Goal: Task Accomplishment & Management: Complete application form

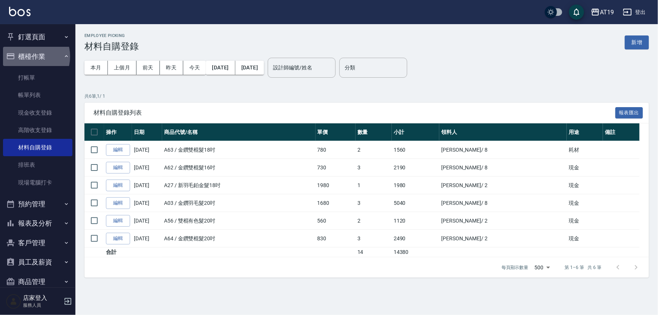
click at [29, 56] on button "櫃檯作業" at bounding box center [37, 57] width 69 height 20
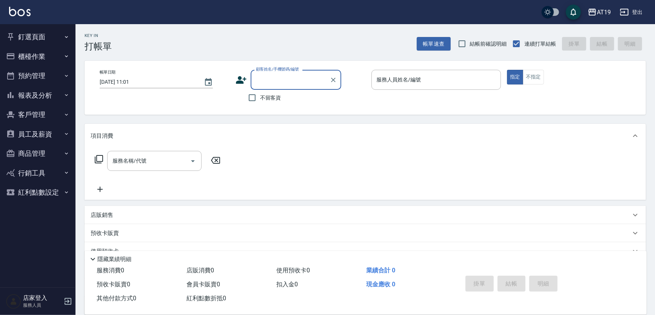
click at [265, 83] on input "顧客姓名/手機號碼/編號" at bounding box center [290, 79] width 72 height 13
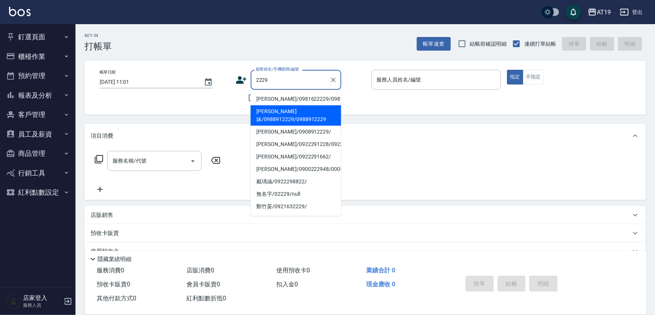
type input "[PERSON_NAME]妹/0988912229/0988912229"
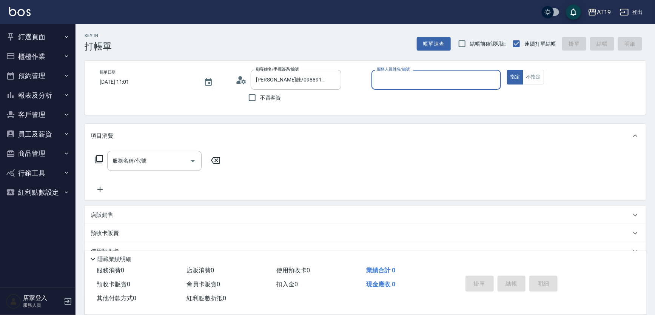
type input "[PERSON_NAME]- 9"
click at [507, 70] on button "指定" at bounding box center [515, 77] width 16 height 15
type button "true"
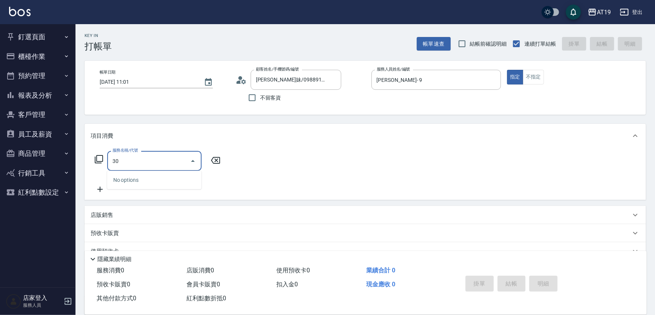
type input "301"
type input "150"
type input "燙髮(301)"
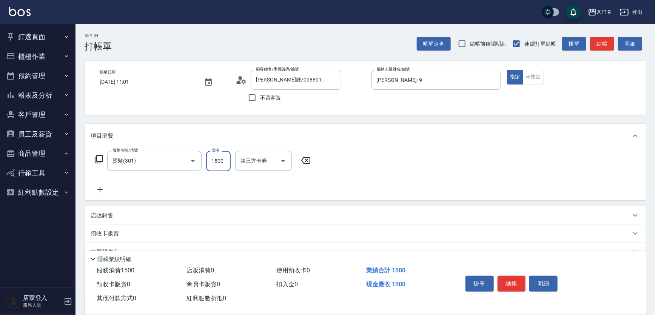
type input "0"
type input "200"
type input "2000"
type input "0"
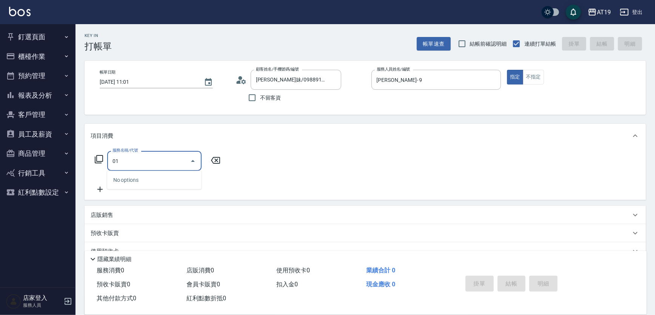
type input "501"
type input "100"
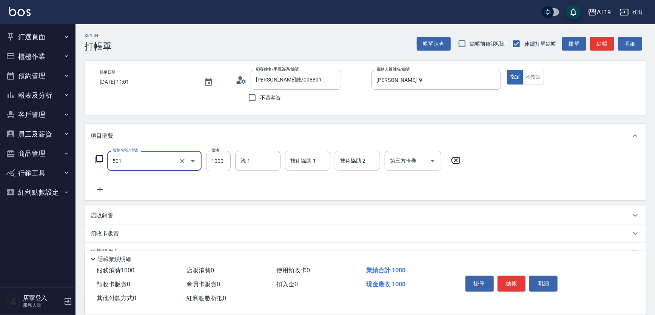
type input "染髮(501)"
type input "0"
type input "200"
type input "2000"
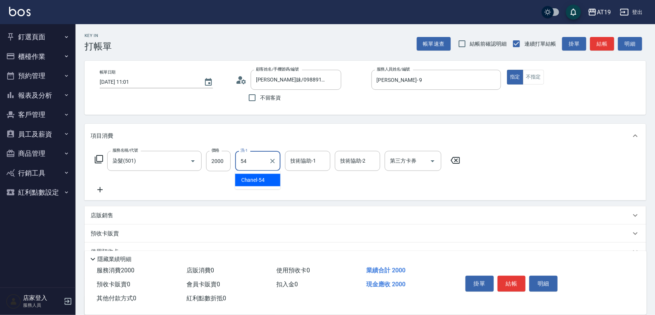
type input "Chanel-54"
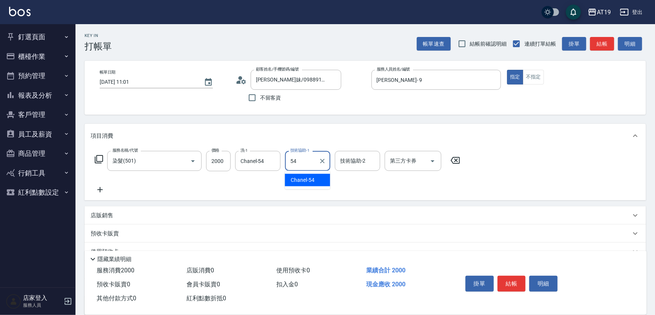
type input "Chanel-54"
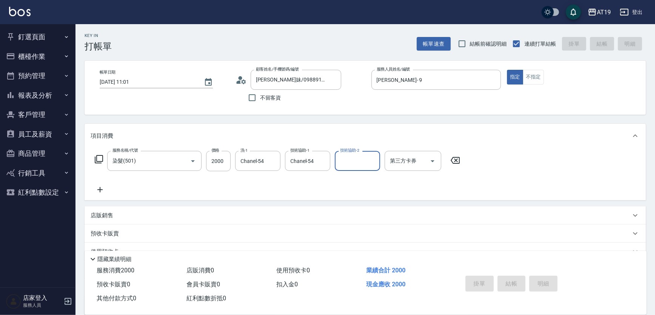
type input "[DATE] 18:59"
type input "0"
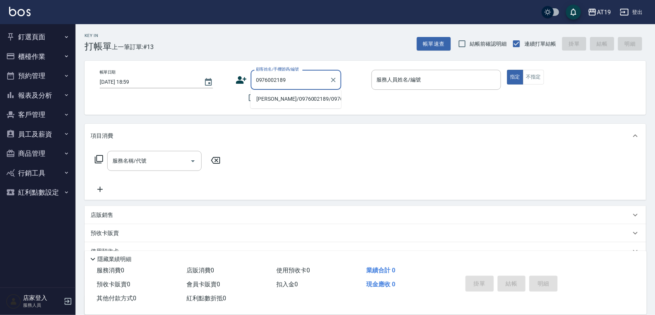
type input "[PERSON_NAME]/0976002189/0976002189"
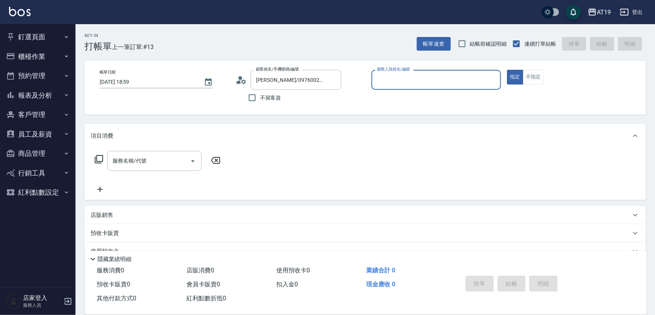
type input "[PERSON_NAME]- 9"
click at [507, 70] on button "指定" at bounding box center [515, 77] width 16 height 15
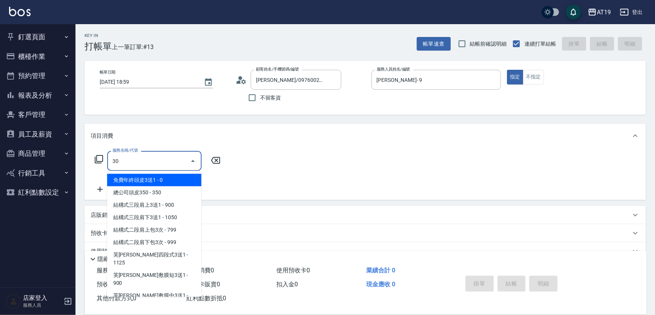
type input "301"
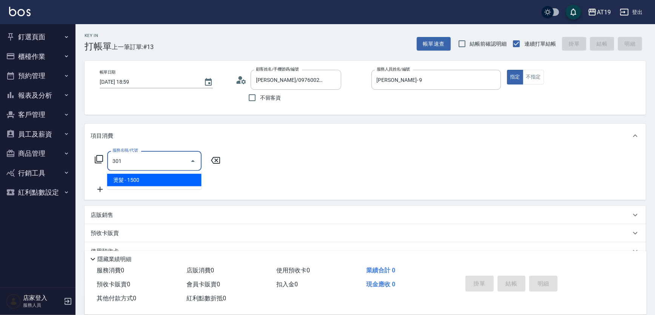
type input "150"
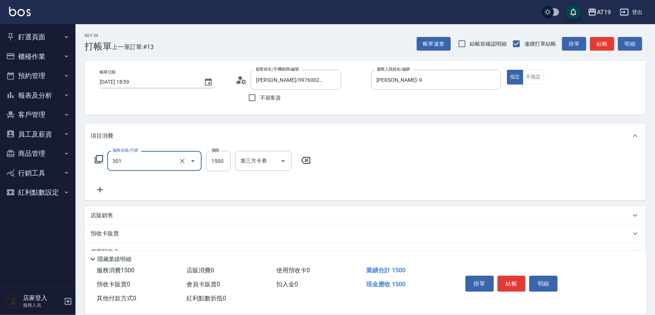
type input "燙髮(301)"
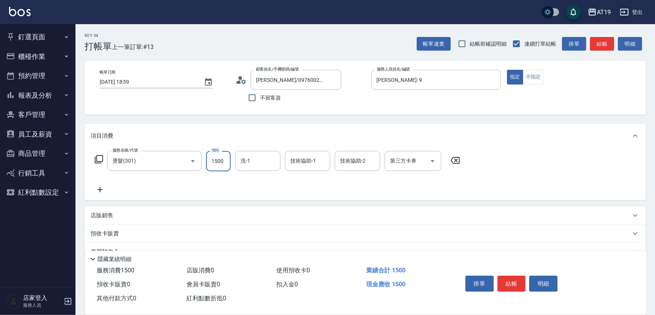
type input "0"
type input "23"
type input "20"
type input "238"
type input "230"
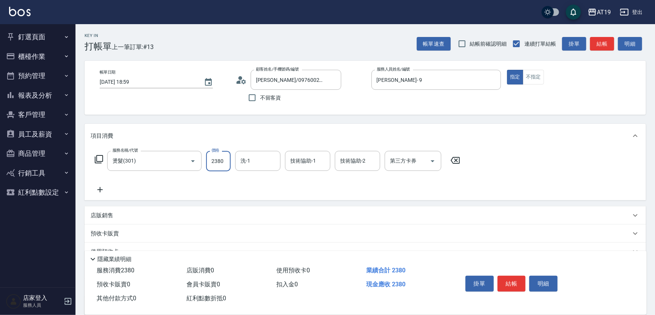
type input "2380"
type input "Chanel-54"
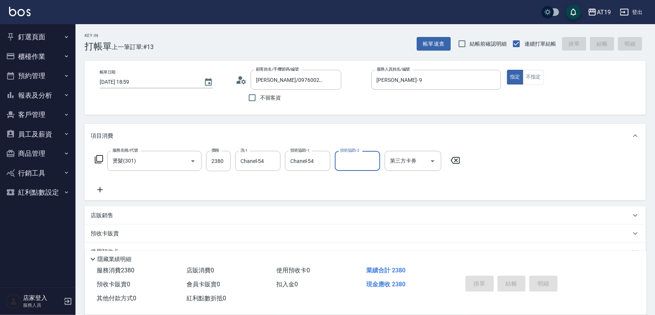
type input "[DATE] 19:07"
type input "0"
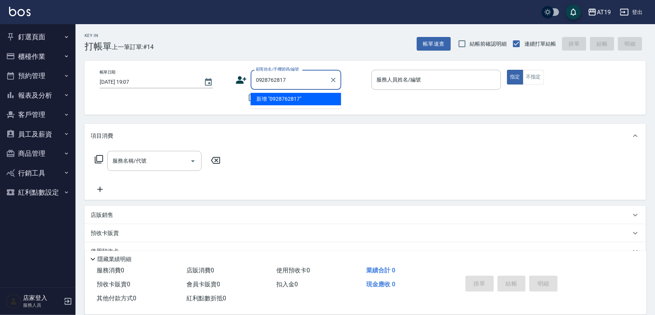
type input "0928762817"
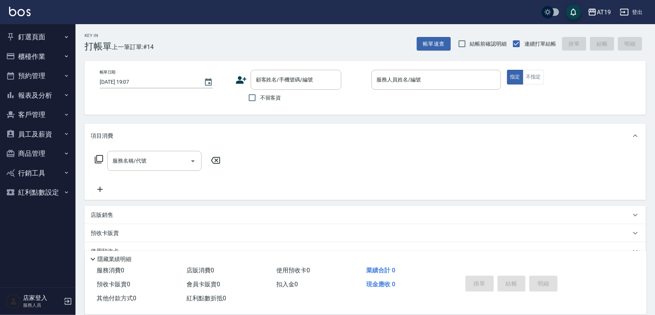
click at [243, 76] on icon at bounding box center [240, 79] width 11 height 11
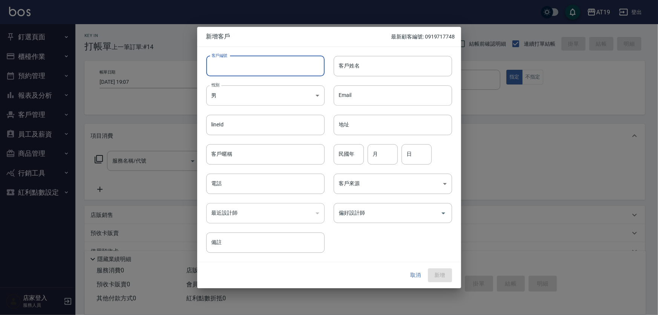
drag, startPoint x: 284, startPoint y: 68, endPoint x: 286, endPoint y: 65, distance: 4.3
click at [286, 66] on input "客戶編號" at bounding box center [265, 66] width 118 height 20
paste input "0919717748"
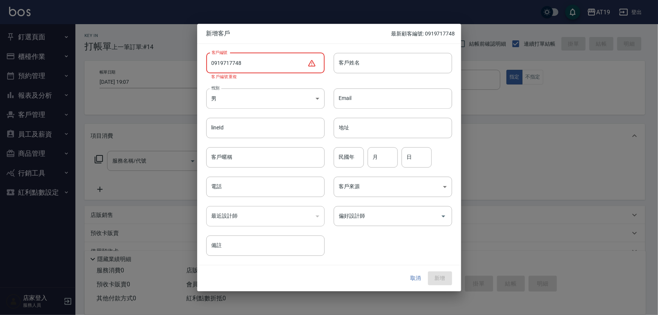
type input "0919717748"
click at [416, 277] on button "取消" at bounding box center [416, 279] width 24 height 14
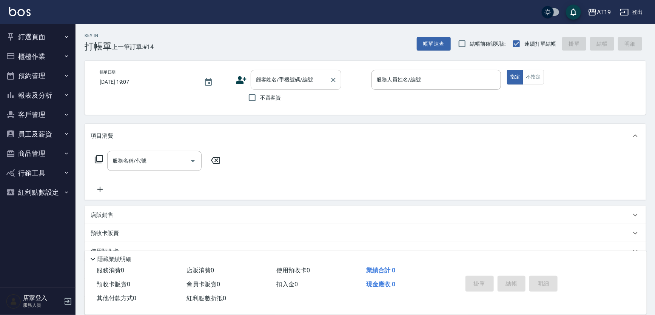
click at [306, 83] on input "顧客姓名/手機號碼/編號" at bounding box center [290, 79] width 72 height 13
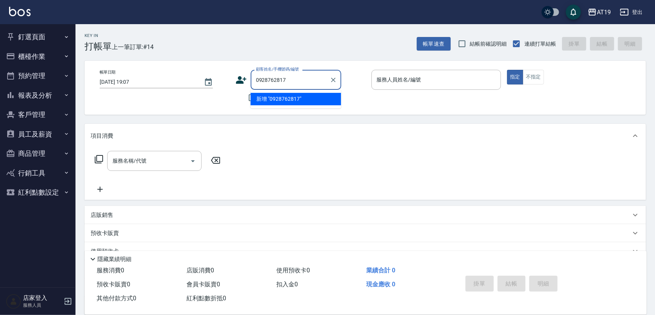
type input "0928762817"
click at [243, 77] on icon at bounding box center [240, 79] width 11 height 11
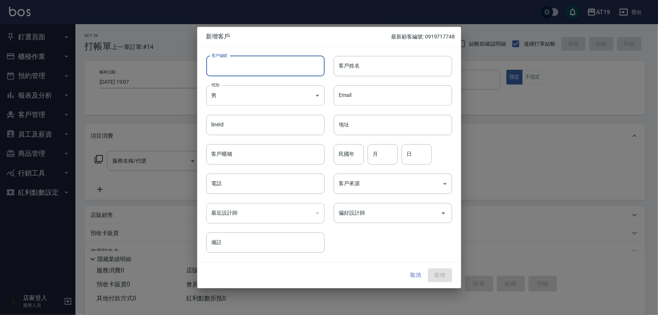
click at [255, 71] on input "客戶編號" at bounding box center [265, 66] width 118 height 20
paste input "0928762817"
type input "0928762817"
paste input "0928762817"
click at [247, 178] on input "電話" at bounding box center [265, 184] width 118 height 20
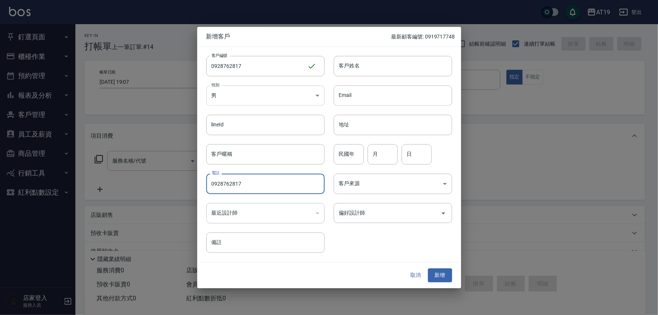
type input "0928762817"
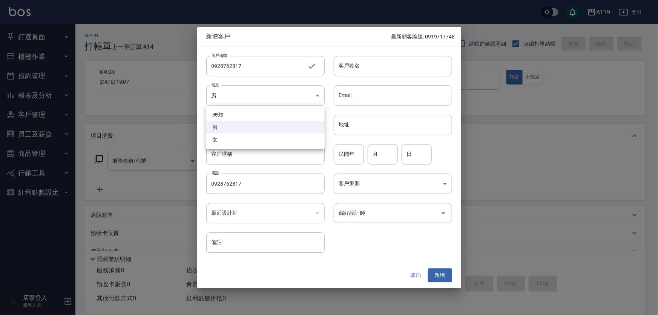
drag, startPoint x: 235, startPoint y: 93, endPoint x: 233, endPoint y: 106, distance: 13.8
click at [235, 94] on body "AT19 登出 釘選頁面 打帳單 帳單列表 排班表 現場電腦打卡 店家日報表 互助日報表 設計師日報表 櫃檯作業 打帳單 帳單列表 現金收支登錄 高階收支登錄…" at bounding box center [329, 193] width 658 height 386
click at [231, 132] on li "男" at bounding box center [265, 127] width 118 height 12
click at [233, 95] on body "AT19 登出 釘選頁面 打帳單 帳單列表 排班表 現場電腦打卡 店家日報表 互助日報表 設計師日報表 櫃檯作業 打帳單 帳單列表 現金收支登錄 高階收支登錄…" at bounding box center [329, 193] width 658 height 386
click at [227, 140] on li "女" at bounding box center [265, 140] width 118 height 12
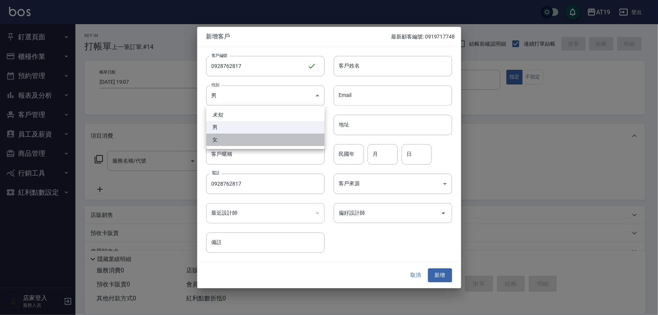
type input "[DEMOGRAPHIC_DATA]"
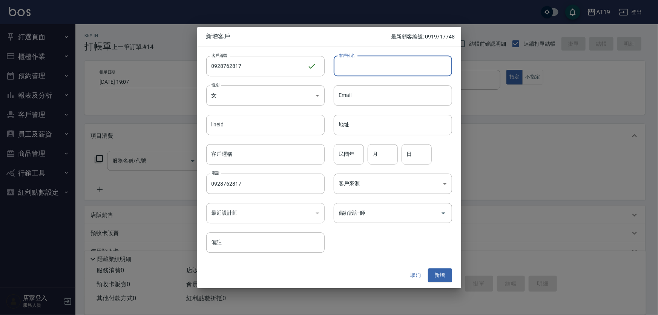
drag, startPoint x: 366, startPoint y: 66, endPoint x: 365, endPoint y: 56, distance: 10.2
click at [366, 65] on input "客戶姓名" at bounding box center [393, 66] width 118 height 20
type input "5"
type input "[PERSON_NAME]"
type input "."
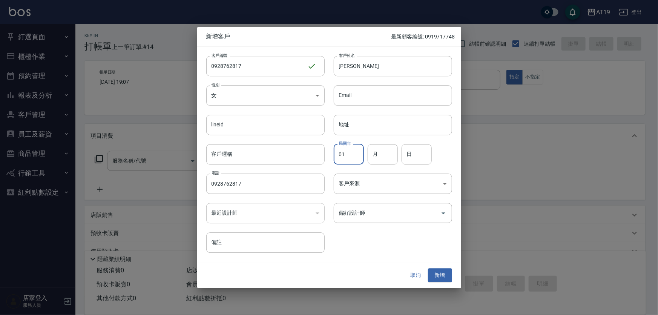
type input "01"
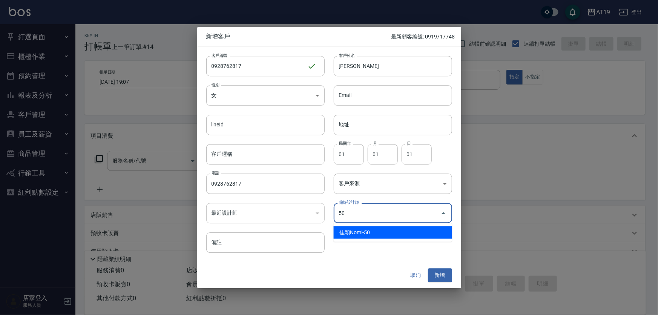
type input "佳穎Nomi"
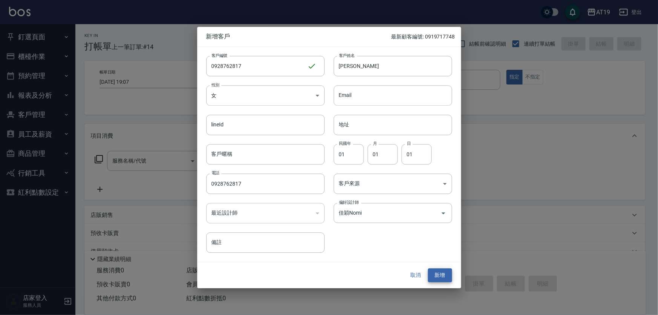
click at [428, 269] on button "新增" at bounding box center [440, 276] width 24 height 14
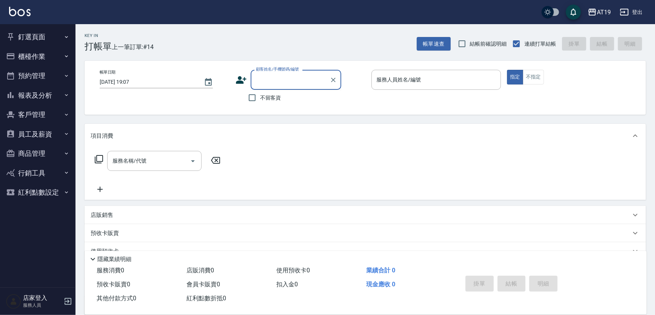
drag, startPoint x: 292, startPoint y: 82, endPoint x: 307, endPoint y: 18, distance: 65.5
click at [293, 81] on input "顧客姓名/手機號碼/編號" at bounding box center [290, 79] width 72 height 13
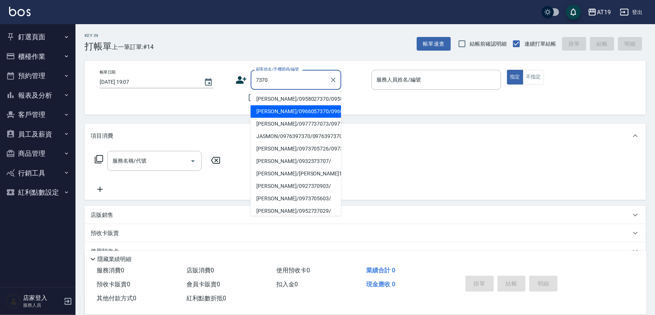
type input "[PERSON_NAME]/0966057370/09660573700966057370"
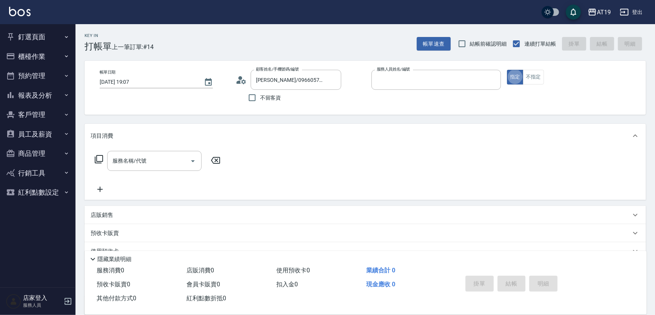
type input "[PERSON_NAME]- 6"
type input "401"
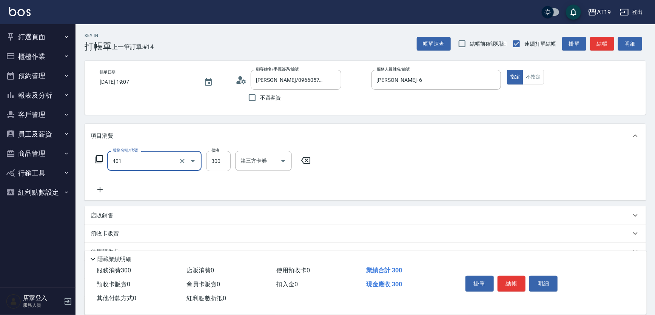
type input "30"
type input "剪髮(401)"
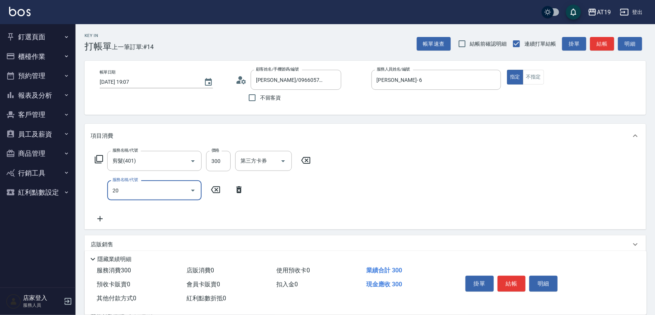
type input "201"
type input "60"
type input "洗髮(201)"
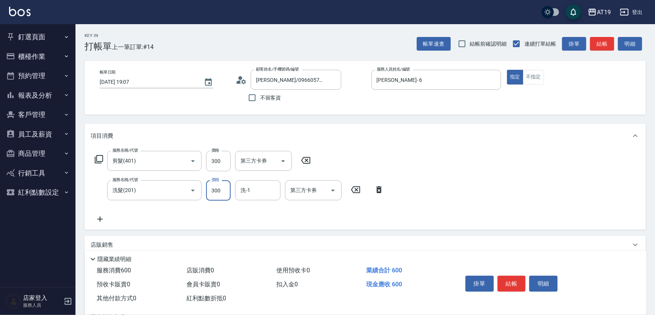
type input "30"
type input "200"
type input "50"
type input "200"
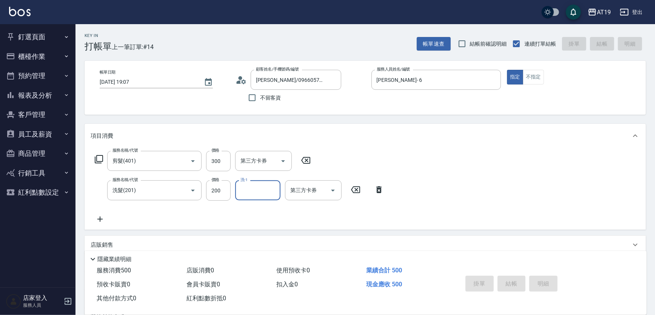
type input "[DATE] 19:13"
type input "0"
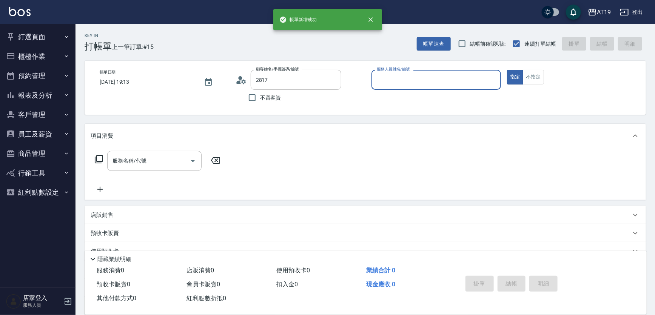
type input "[PERSON_NAME]/0928762817/0928762817"
type input "Nomi-50"
click at [507, 70] on button "指定" at bounding box center [515, 77] width 16 height 15
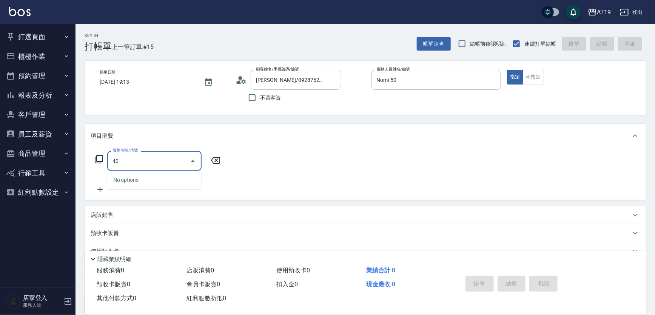
type input "401"
type input "30"
type input "401"
type input "0"
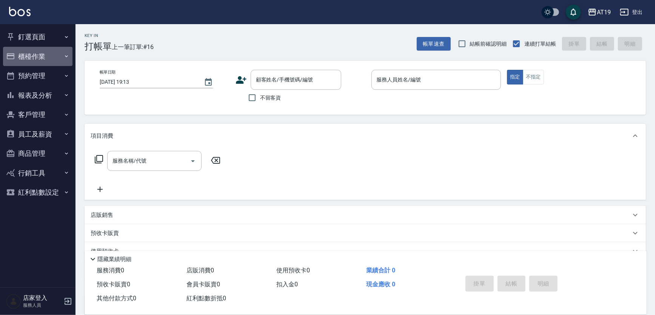
drag, startPoint x: 31, startPoint y: 56, endPoint x: 370, endPoint y: -42, distance: 353.4
click at [370, 0] on html "AT19 登出 釘選頁面 打帳單 帳單列表 排班表 現場電腦打卡 店家日報表 互助日報表 設計師日報表 櫃檯作業 打帳單 帳單列表 現金收支登錄 高階收支登錄…" at bounding box center [327, 193] width 655 height 386
click at [29, 150] on button "商品管理" at bounding box center [37, 154] width 69 height 20
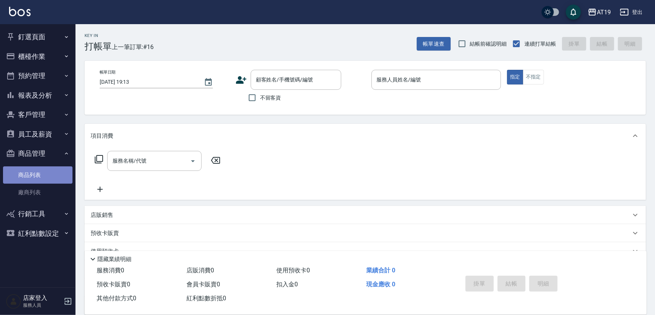
click at [34, 173] on link "商品列表" at bounding box center [37, 174] width 69 height 17
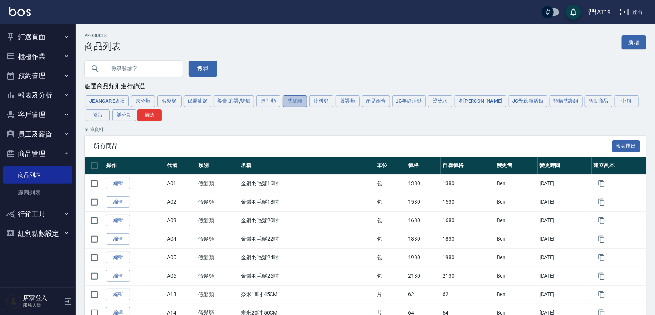
click at [290, 102] on button "洗髮精" at bounding box center [295, 101] width 24 height 12
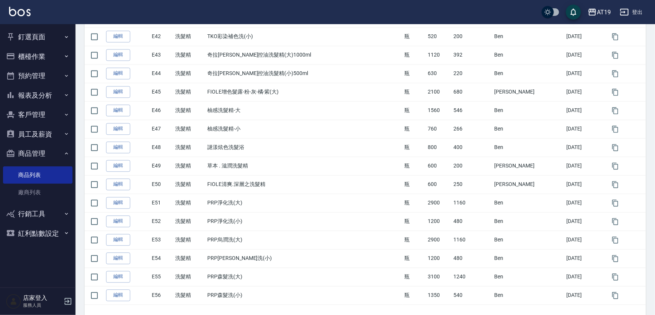
scroll to position [780, 0]
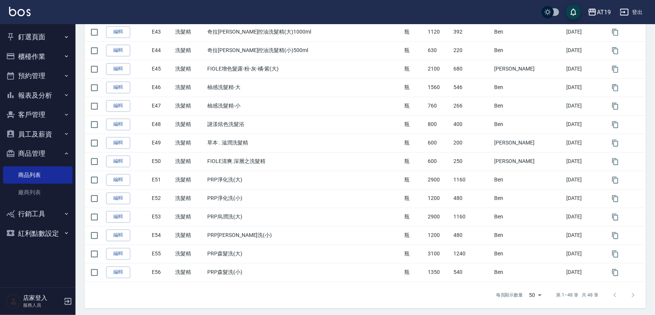
click at [39, 25] on ul "釘選頁面 打帳單 帳單列表 排班表 現場電腦打卡 店家日報表 互助日報表 設計師日報表" at bounding box center [37, 35] width 69 height 23
click at [38, 34] on button "釘選頁面" at bounding box center [37, 37] width 69 height 20
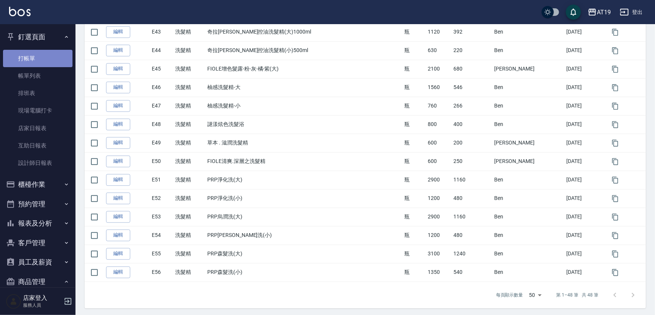
click at [38, 62] on link "打帳單" at bounding box center [37, 58] width 69 height 17
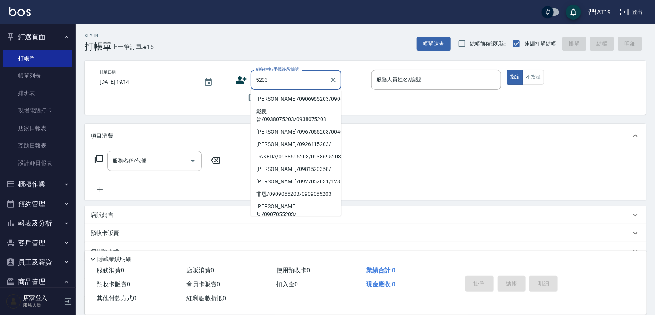
type input "[PERSON_NAME]/0906965203/0906965203"
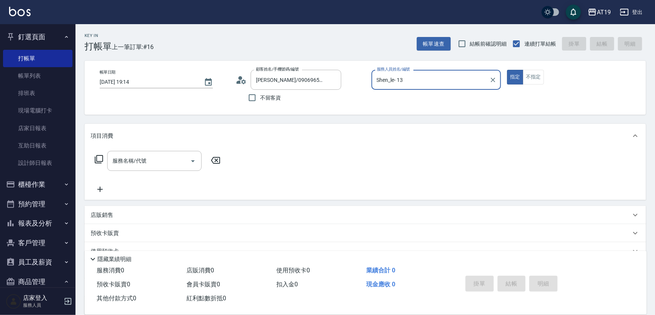
type input "Shen_le- 13"
click at [507, 70] on button "指定" at bounding box center [515, 77] width 16 height 15
type button "true"
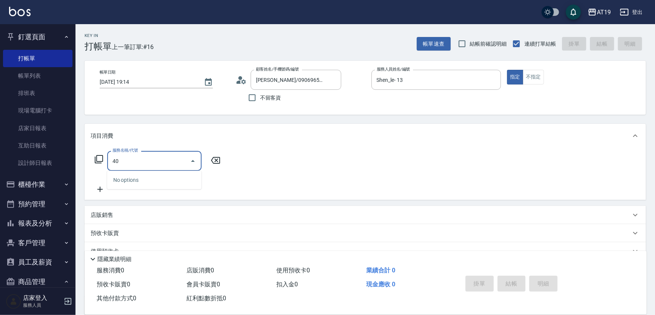
type input "401"
type input "30"
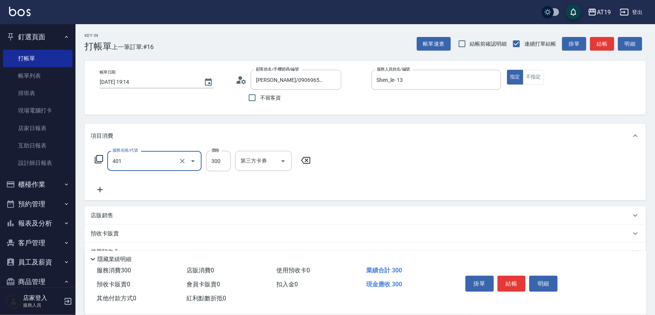
type input "剪髮(401)"
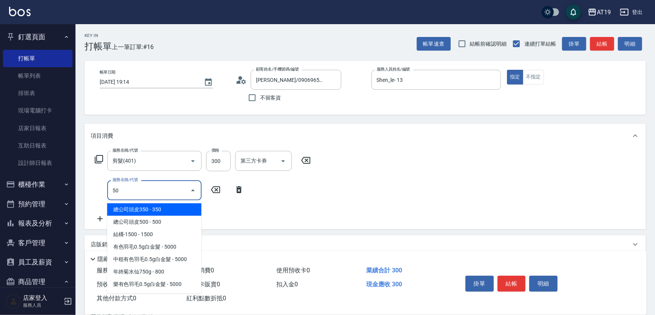
type input "501"
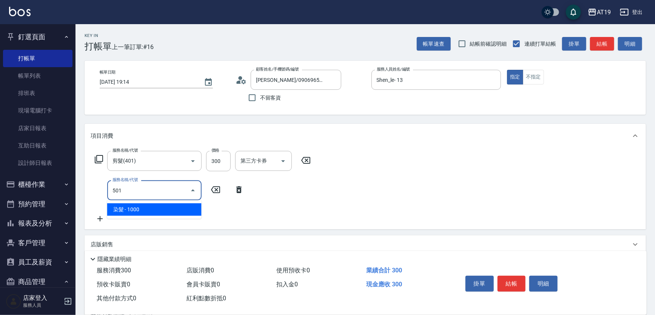
type input "130"
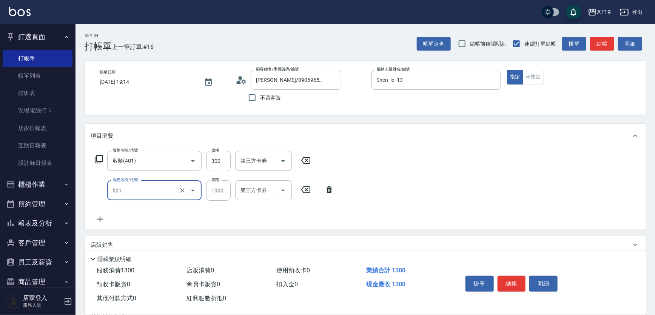
type input "染髮(501)"
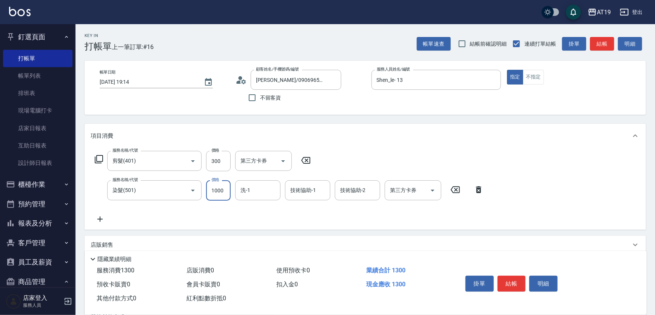
type input "1"
type input "30"
type input "180"
type input "40"
type input "1800"
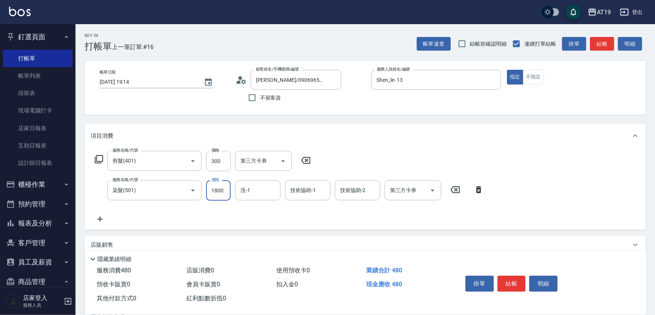
type input "210"
type input "1800"
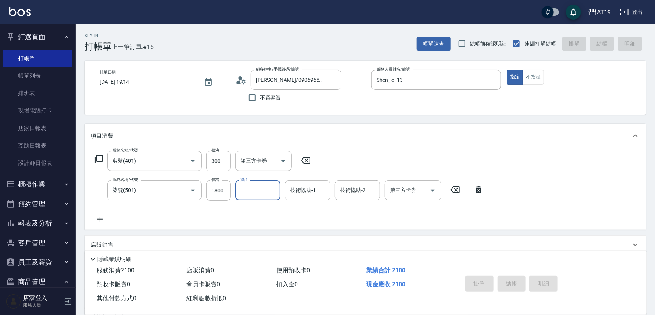
type input "[DATE] 19:26"
type input "0"
